Goal: Information Seeking & Learning: Learn about a topic

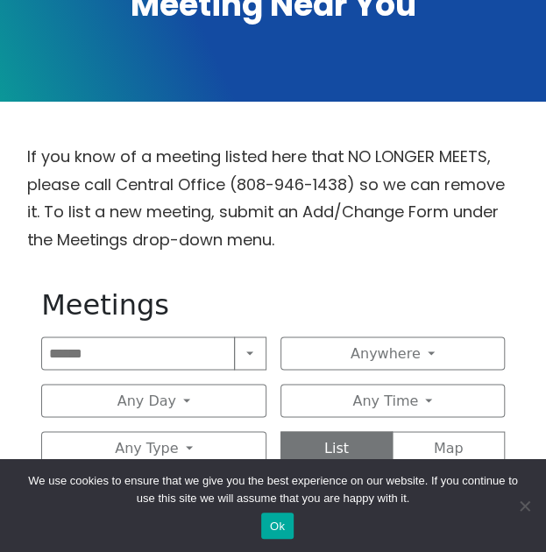
scroll to position [628, 0]
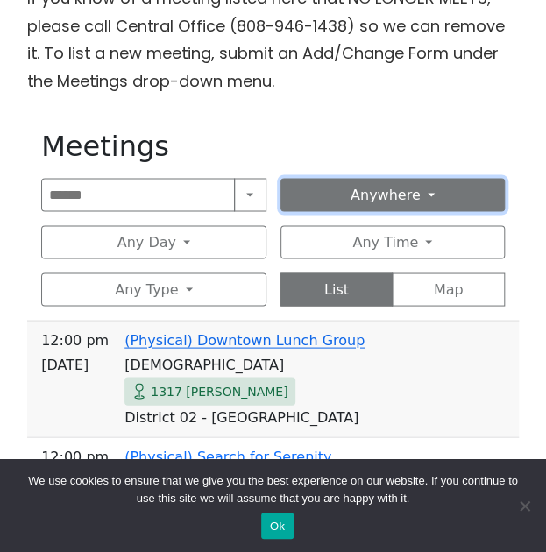
click at [434, 178] on button "Anywhere" at bounding box center [392, 194] width 224 height 33
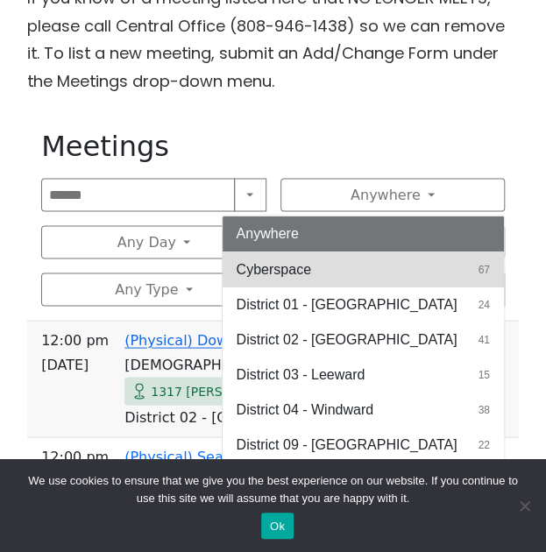
click at [331, 251] on button "Cyberspace 67" at bounding box center [362, 268] width 281 height 35
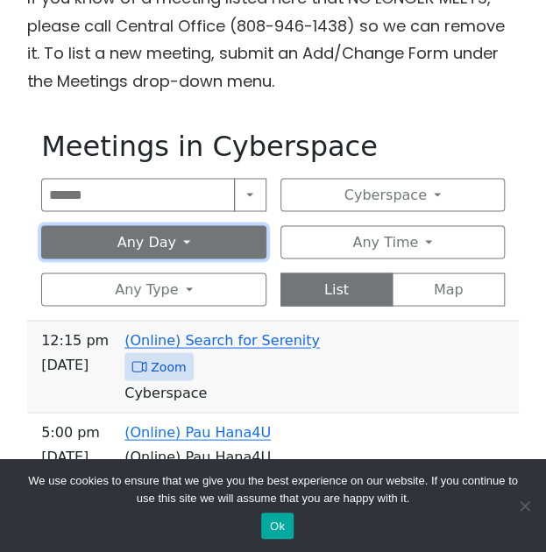
click at [135, 225] on button "Any Day" at bounding box center [153, 241] width 224 height 33
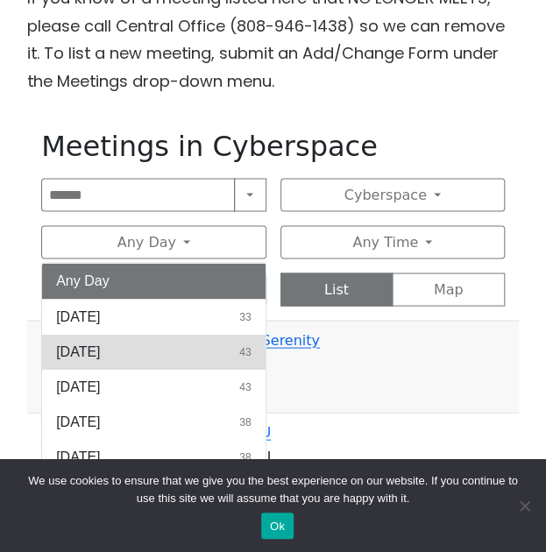
click at [131, 334] on button "Monday 43" at bounding box center [153, 351] width 222 height 35
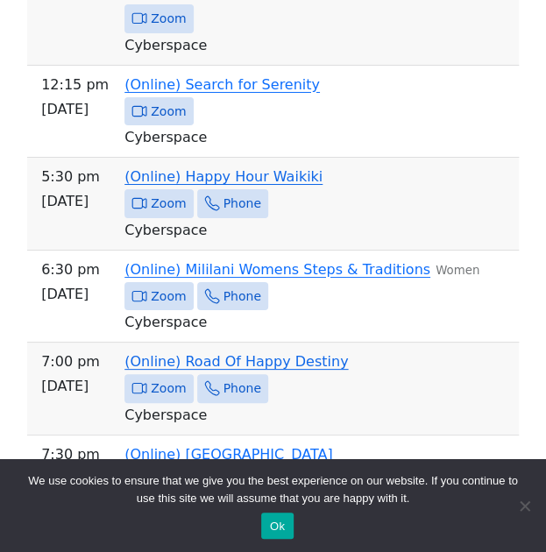
scroll to position [1471, 0]
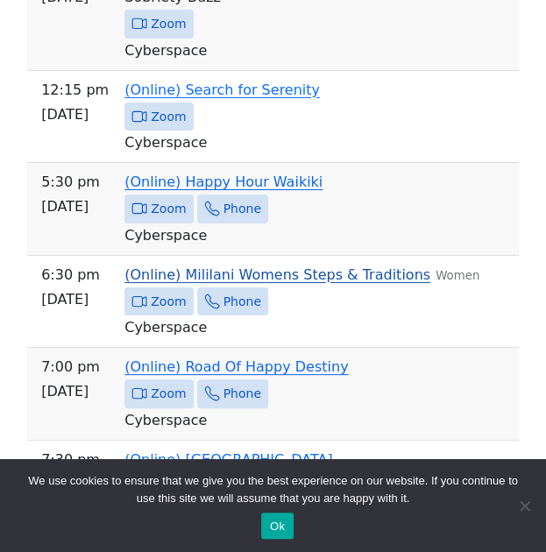
click at [305, 266] on link "(Online) Mililani Womens Steps & Traditions" at bounding box center [277, 274] width 306 height 17
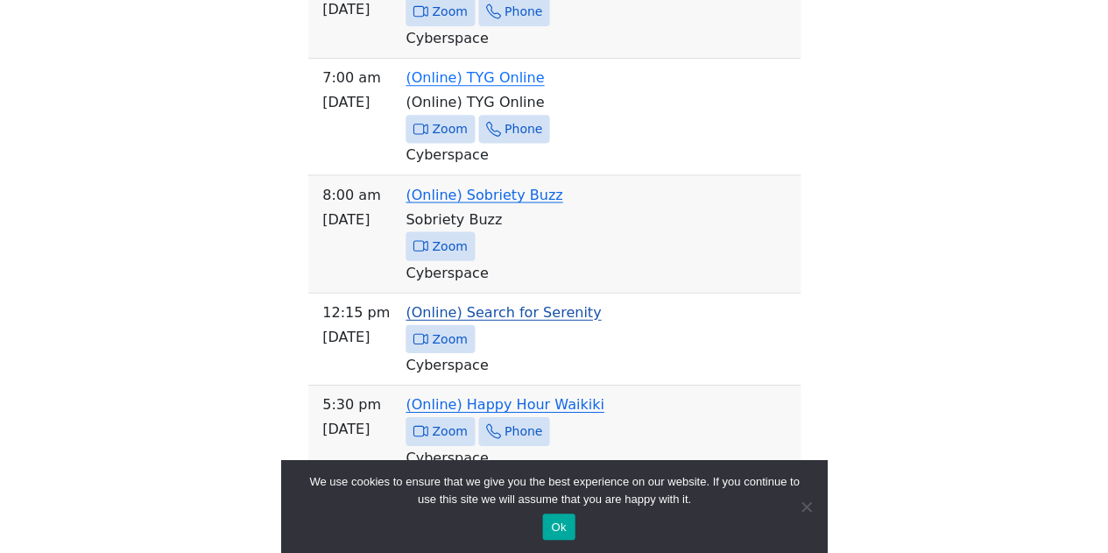
scroll to position [1254, 0]
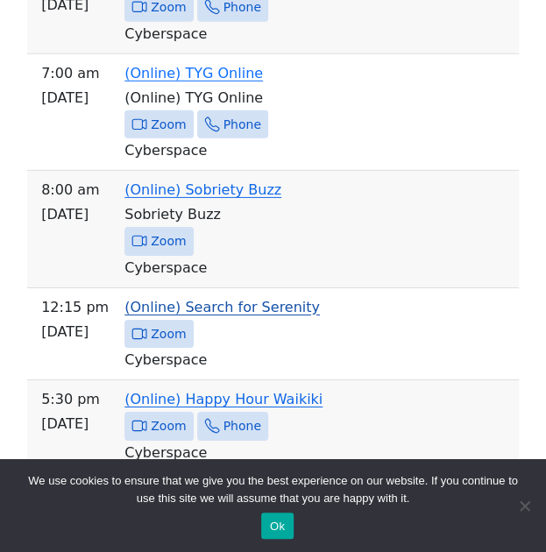
click at [245, 299] on link "(Online) Search for Serenity" at bounding box center [221, 307] width 195 height 17
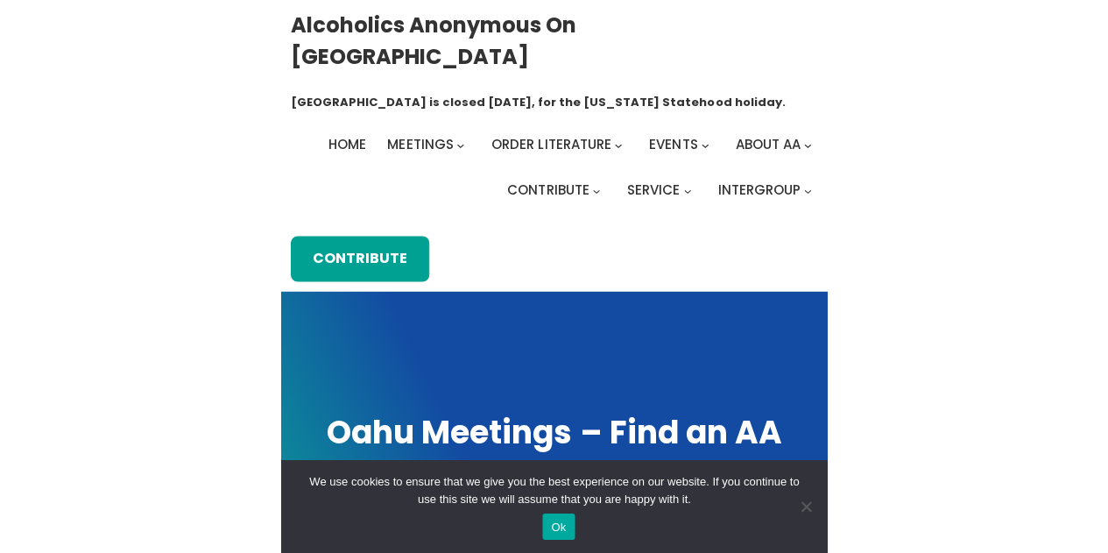
scroll to position [712, 0]
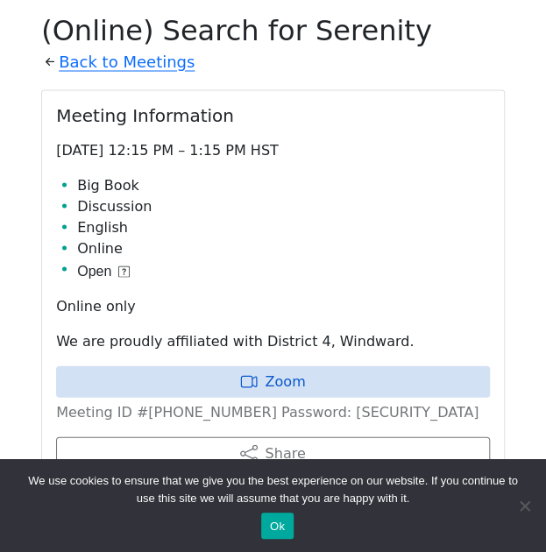
scroll to position [742, 0]
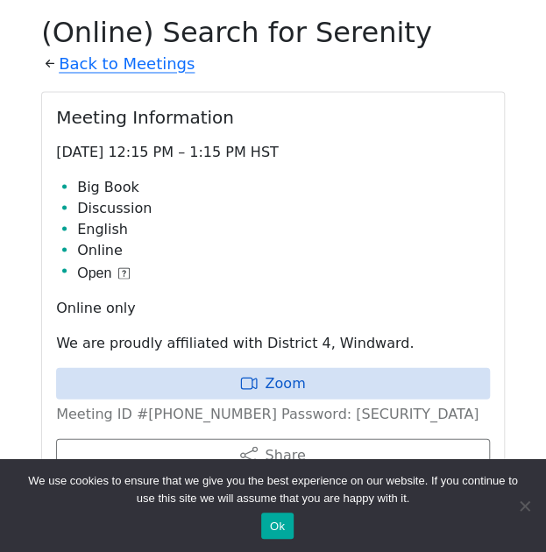
click at [341, 403] on p "Meeting ID #[PHONE_NUMBER] Password: [SECURITY_DATA]" at bounding box center [273, 413] width 434 height 21
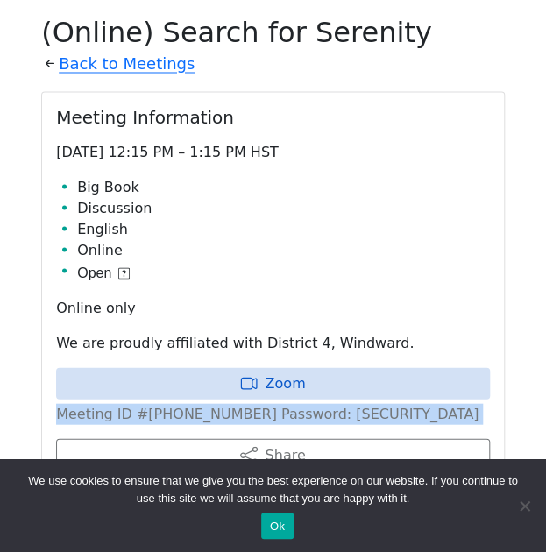
click at [341, 403] on p "Meeting ID #[PHONE_NUMBER] Password: [SECURITY_DATA]" at bounding box center [273, 413] width 434 height 21
copy div "Meeting ID #[PHONE_NUMBER] Password: [SECURITY_DATA] Share Add to Calendar"
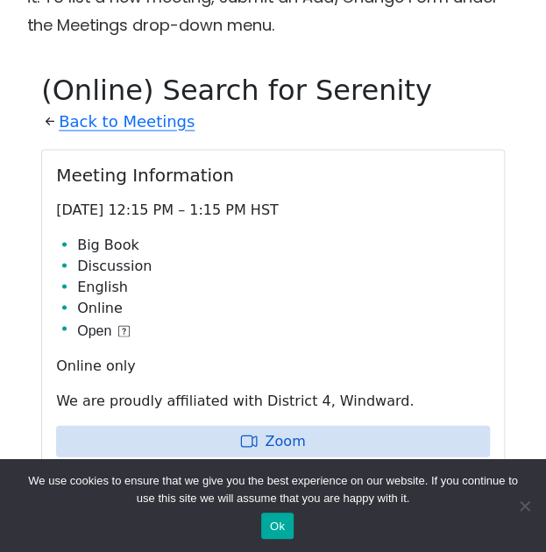
scroll to position [497, 0]
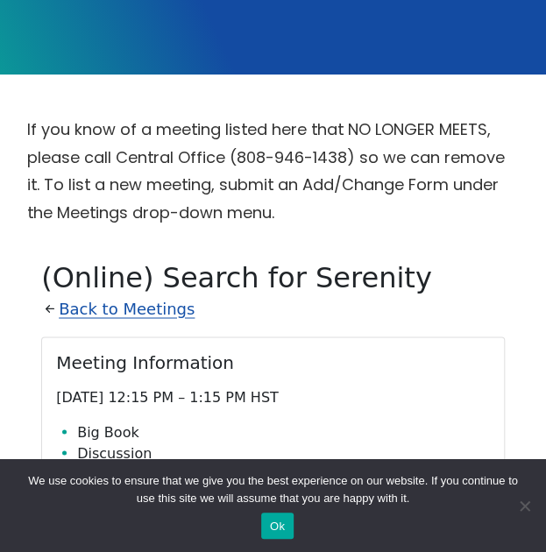
click at [125, 295] on link "Back to Meetings" at bounding box center [127, 309] width 136 height 28
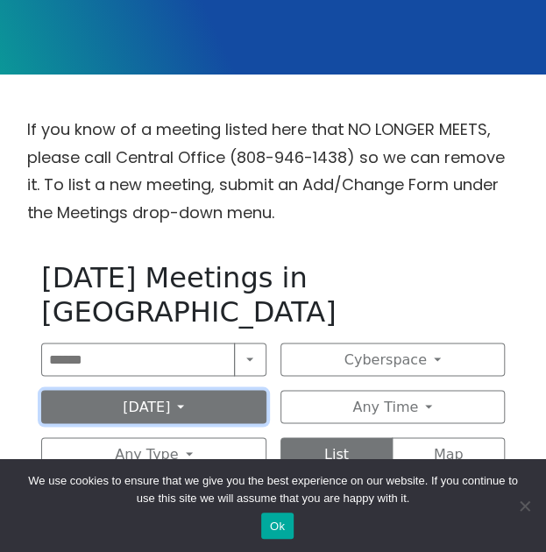
click at [183, 390] on button "[DATE]" at bounding box center [153, 406] width 224 height 33
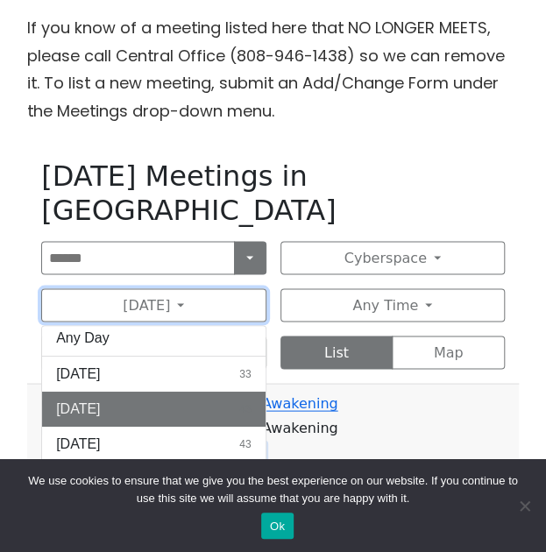
scroll to position [599, 0]
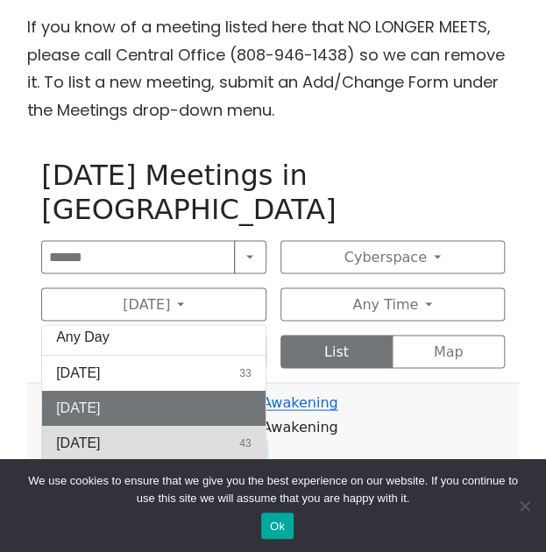
click at [180, 425] on button "[DATE] 43" at bounding box center [153, 442] width 222 height 35
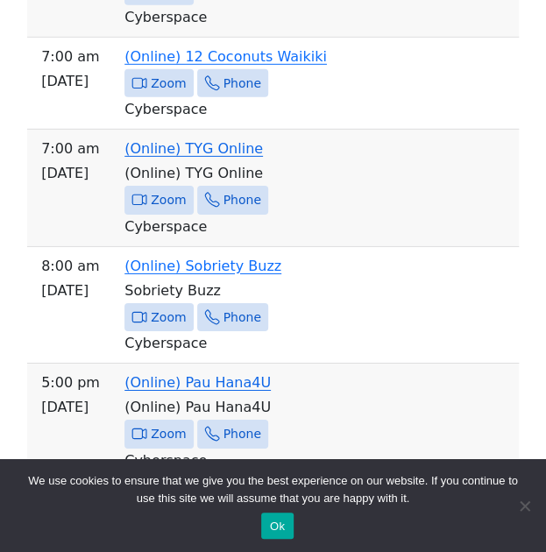
scroll to position [1272, 0]
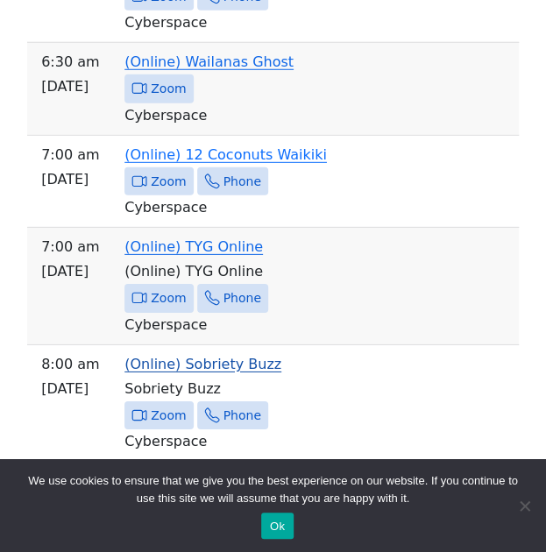
click at [204, 352] on td "(Online) Sobriety Buzz" at bounding box center [272, 364] width 477 height 25
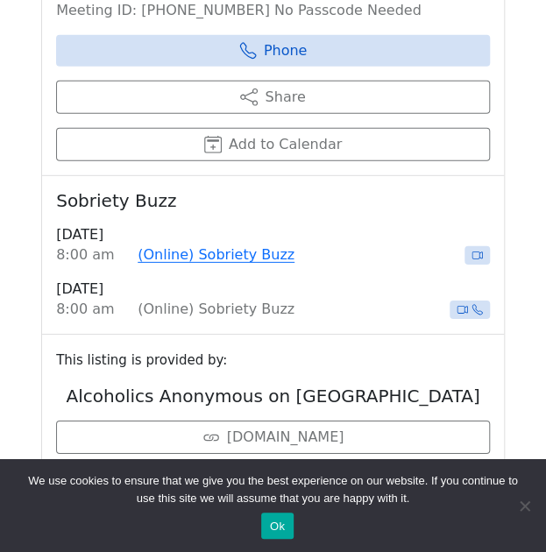
scroll to position [712, 0]
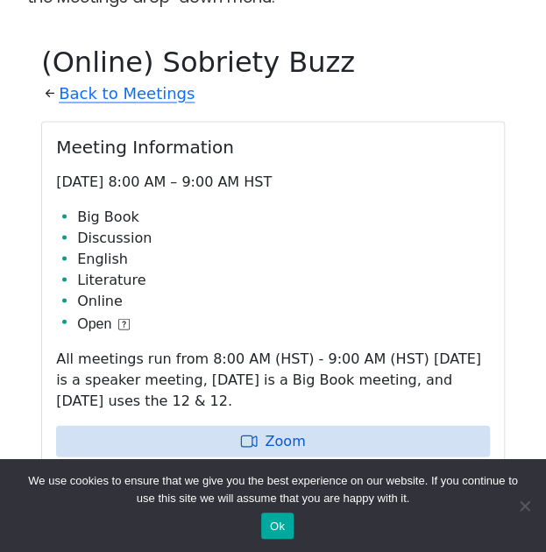
click at [148, 461] on p "Meeting ID: [PHONE_NUMBER] No Passcode Needed" at bounding box center [273, 471] width 434 height 21
copy div "Meeting ID: [PHONE_NUMBER] No Passcode Needed Phone Share Add to Calendar"
click at [289, 171] on div "Meeting Information [DATE] 8:00 AM – 9:00 AM HST Big Book Discussion English Li…" at bounding box center [273, 379] width 462 height 515
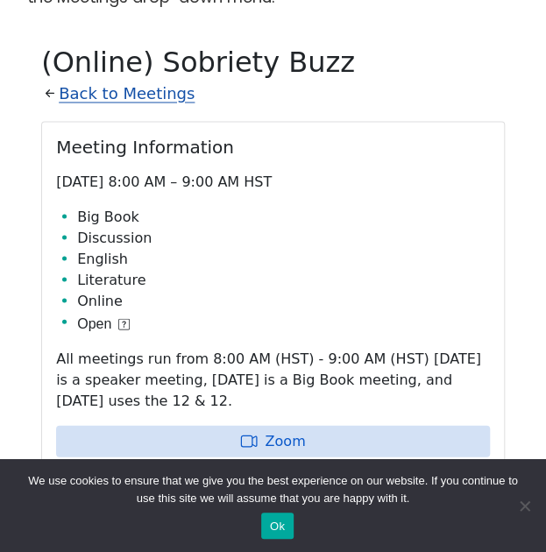
click at [105, 80] on link "Back to Meetings" at bounding box center [127, 94] width 136 height 28
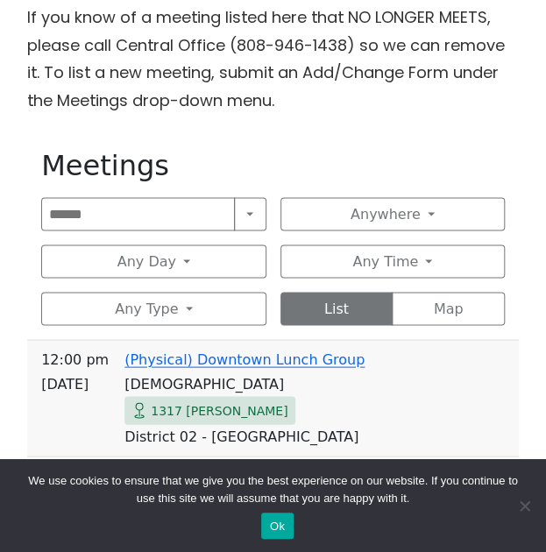
scroll to position [554, 0]
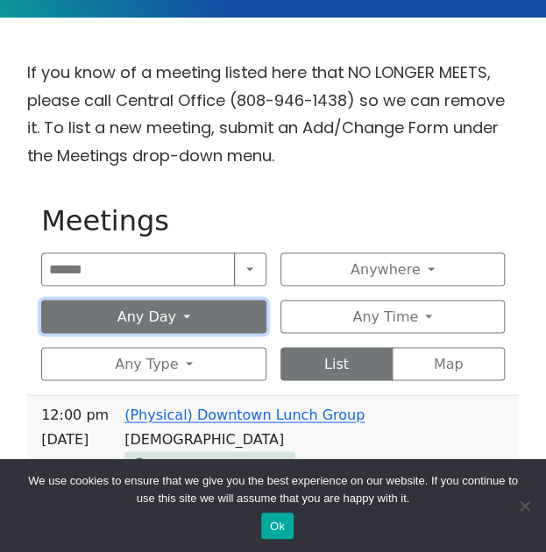
click at [202, 300] on button "Any Day" at bounding box center [153, 316] width 224 height 33
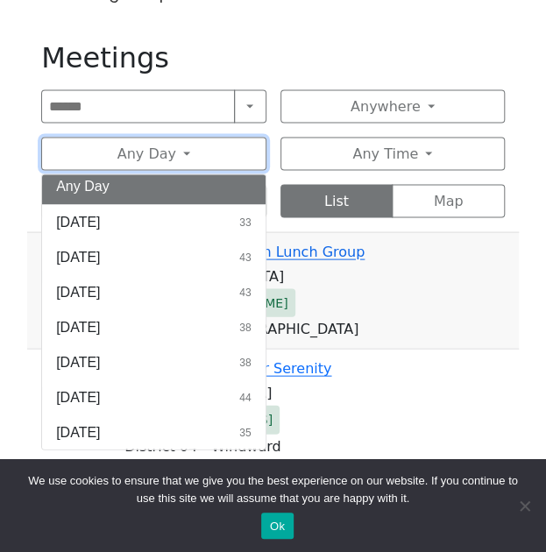
scroll to position [718, 0]
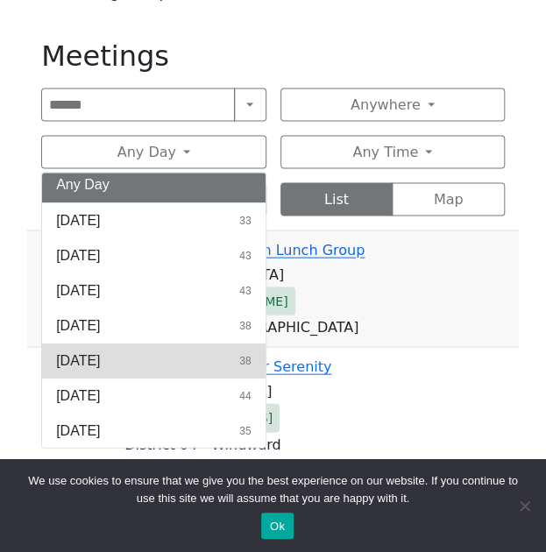
click at [152, 342] on button "[DATE] 38" at bounding box center [153, 359] width 222 height 35
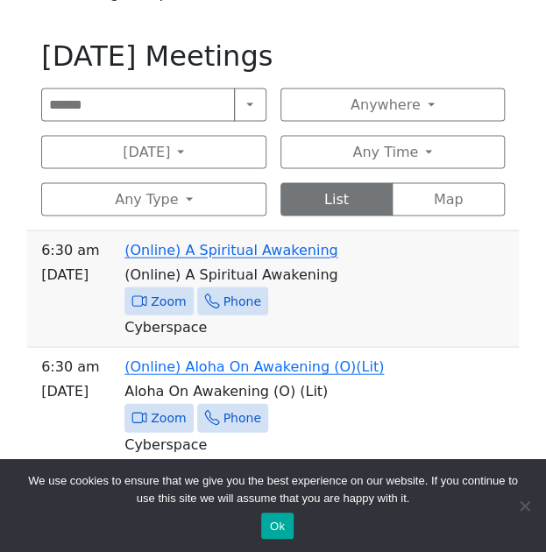
click at [277, 532] on button "Ok" at bounding box center [277, 525] width 32 height 26
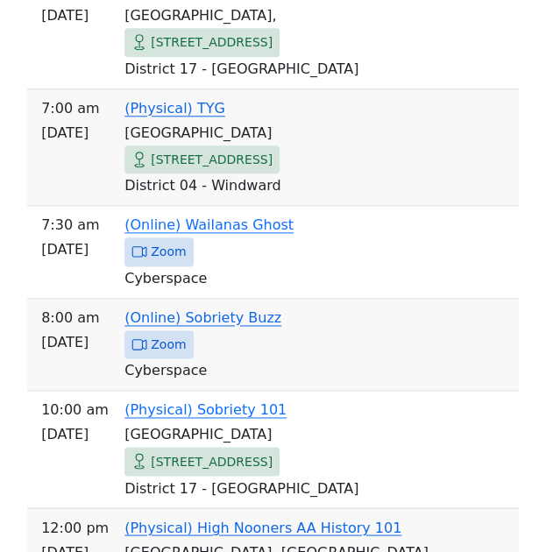
scroll to position [1960, 0]
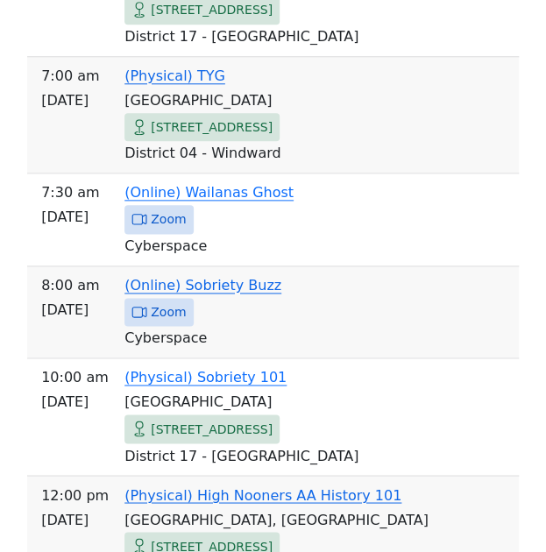
click at [41, 298] on span "[DATE]" at bounding box center [70, 310] width 58 height 25
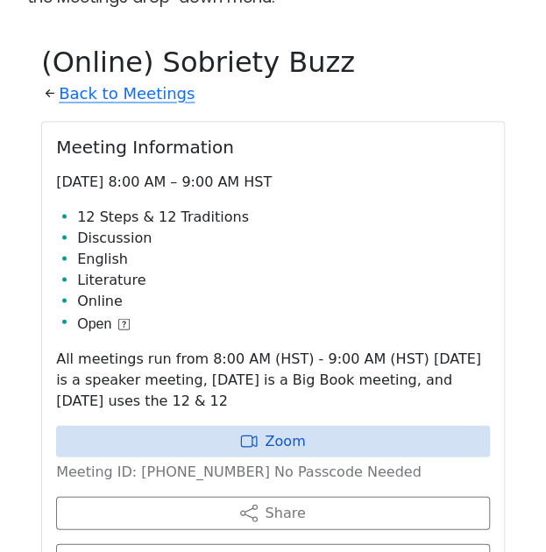
click at [189, 461] on p "Meeting ID: [PHONE_NUMBER] No Passcode Needed" at bounding box center [273, 471] width 434 height 21
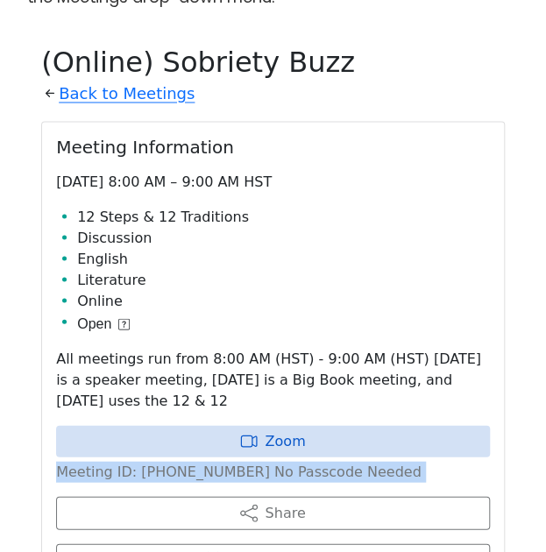
click at [189, 461] on p "Meeting ID: [PHONE_NUMBER] No Passcode Needed" at bounding box center [273, 471] width 434 height 21
copy div "Meeting ID: [PHONE_NUMBER] No Passcode Needed Share Add to Calendar"
click at [126, 248] on li "English" at bounding box center [283, 258] width 413 height 21
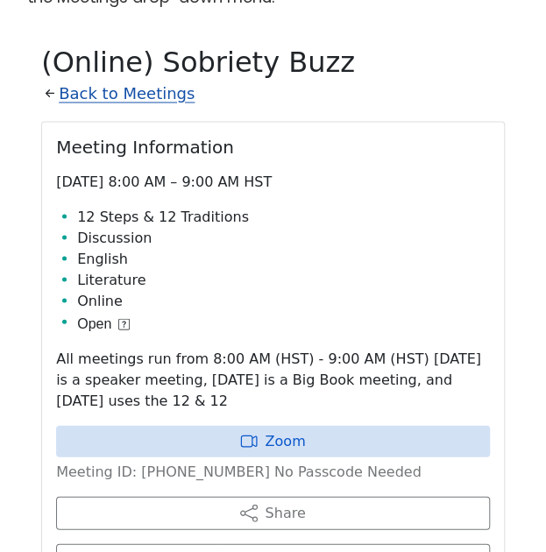
click at [90, 80] on link "Back to Meetings" at bounding box center [127, 94] width 136 height 28
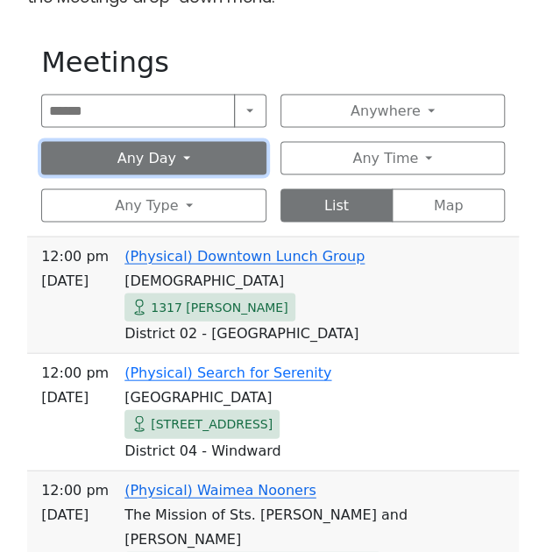
click at [170, 141] on button "Any Day" at bounding box center [153, 157] width 224 height 33
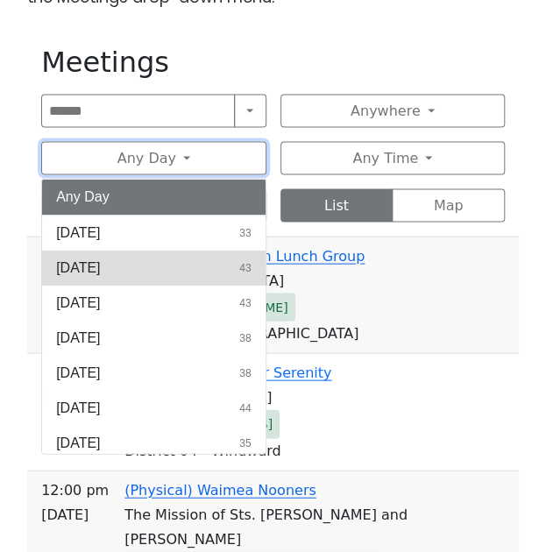
scroll to position [6, 0]
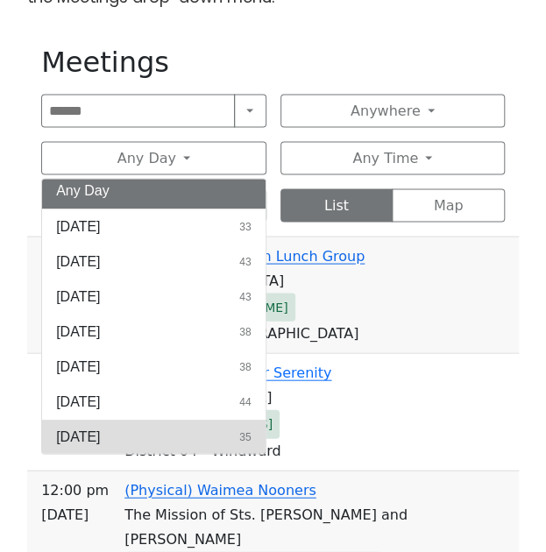
click at [142, 419] on button "[DATE] 35" at bounding box center [153, 436] width 222 height 35
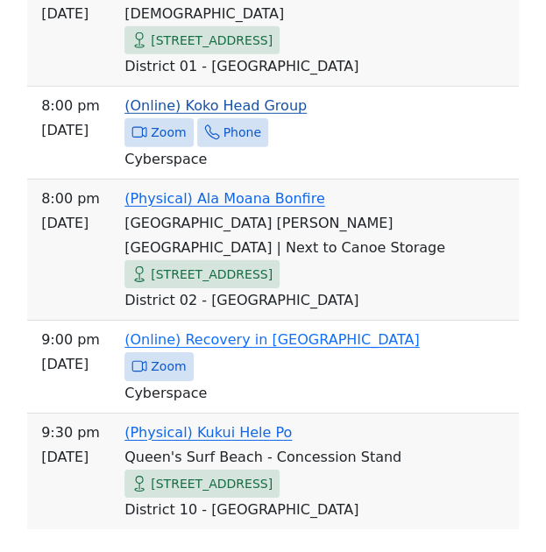
scroll to position [4438, 0]
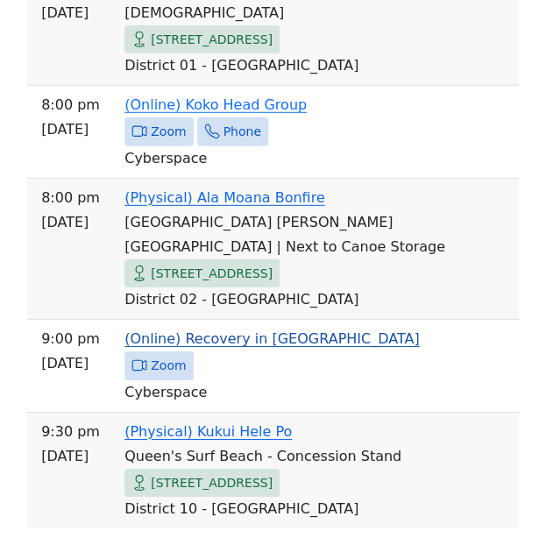
click at [222, 330] on link "(Online) Recovery in [GEOGRAPHIC_DATA]" at bounding box center [271, 338] width 294 height 17
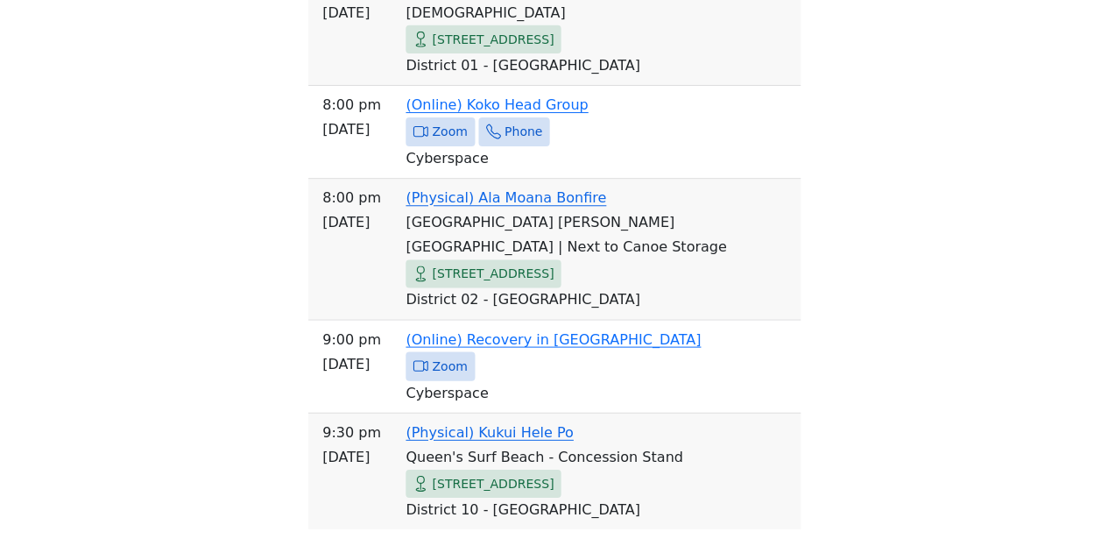
scroll to position [712, 0]
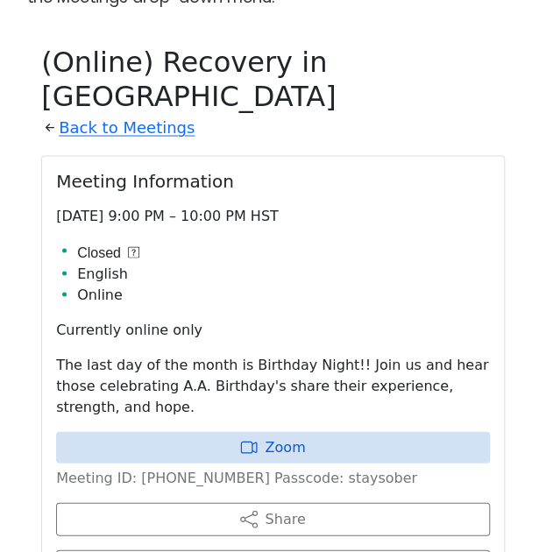
click at [175, 467] on p "Meeting ID: [PHONE_NUMBER] Passcode: staysober" at bounding box center [273, 477] width 434 height 21
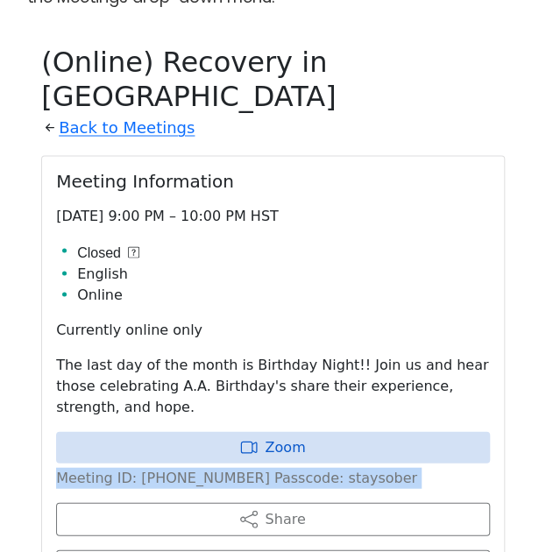
click at [175, 467] on p "Meeting ID: [PHONE_NUMBER] Passcode: staysober" at bounding box center [273, 477] width 434 height 21
copy div "Meeting ID: [PHONE_NUMBER] Passcode: staysober Share Add to Calendar"
